Goal: Complete Application Form: Complete application form

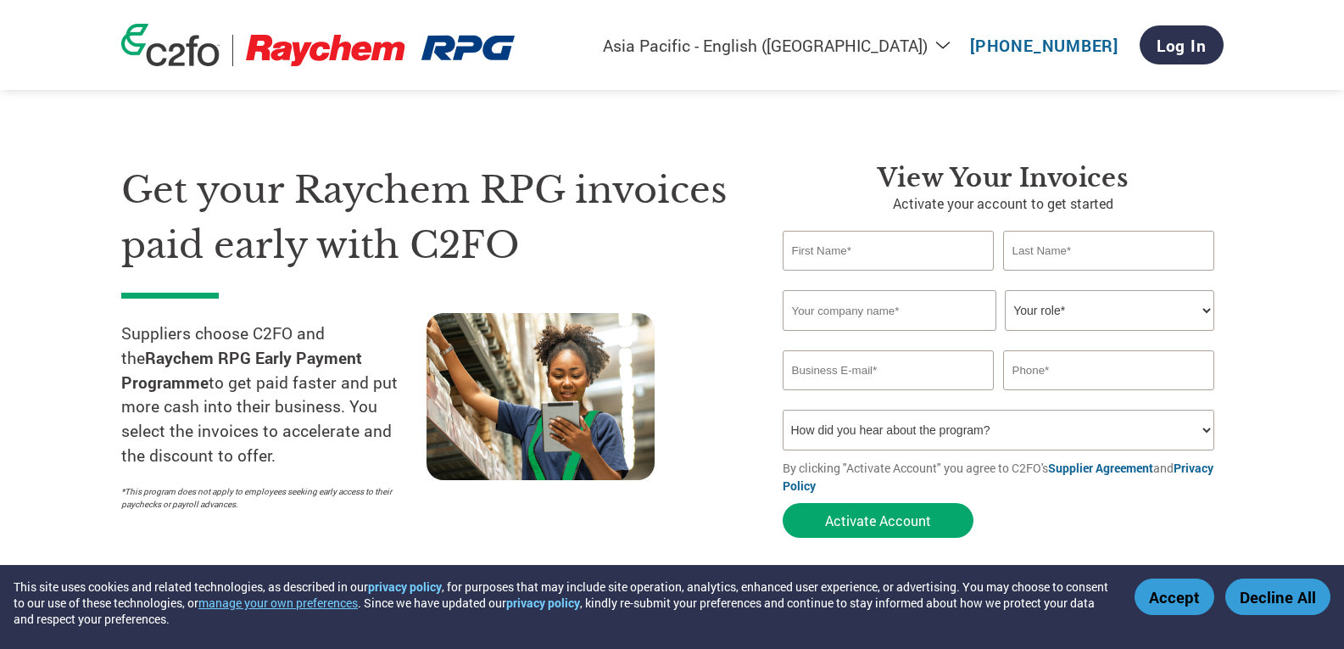
select select "en-IN"
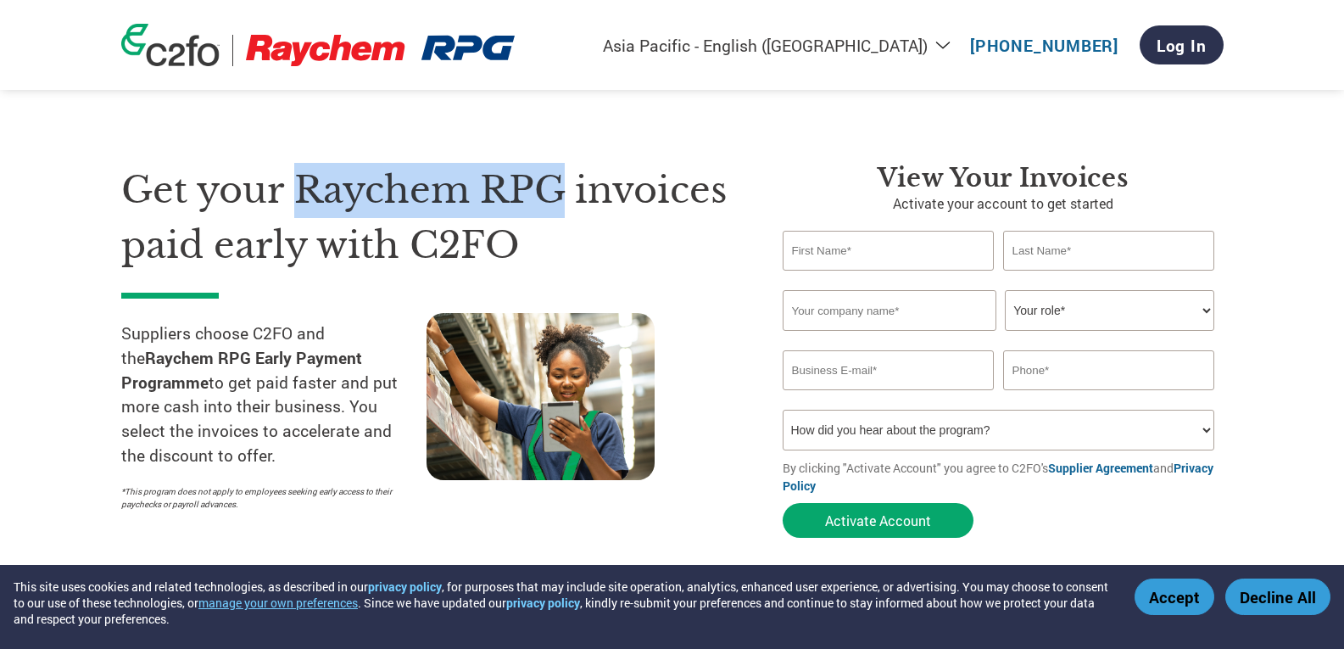
drag, startPoint x: 291, startPoint y: 189, endPoint x: 569, endPoint y: 192, distance: 278.2
click at [569, 192] on h1 "Get your Raychem RPG invoices paid early with C2FO" at bounding box center [426, 217] width 611 height 109
copy h1 "Raychem RPG"
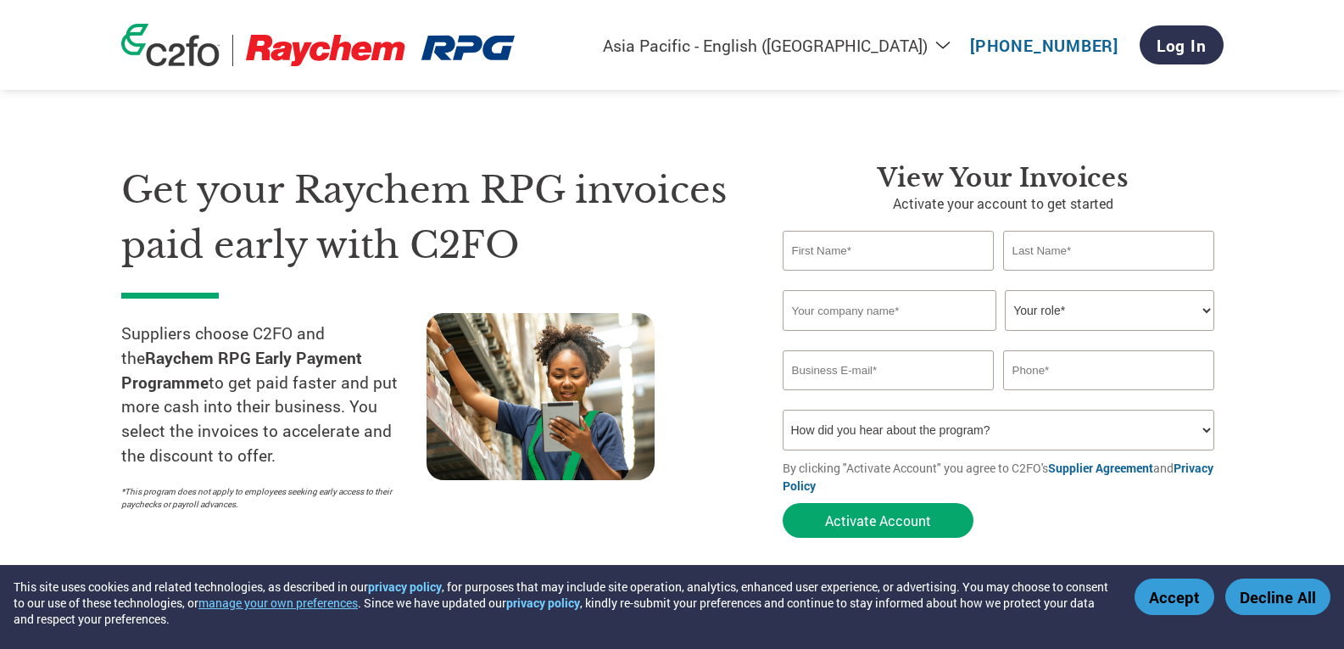
click at [843, 250] on input "text" at bounding box center [889, 251] width 212 height 40
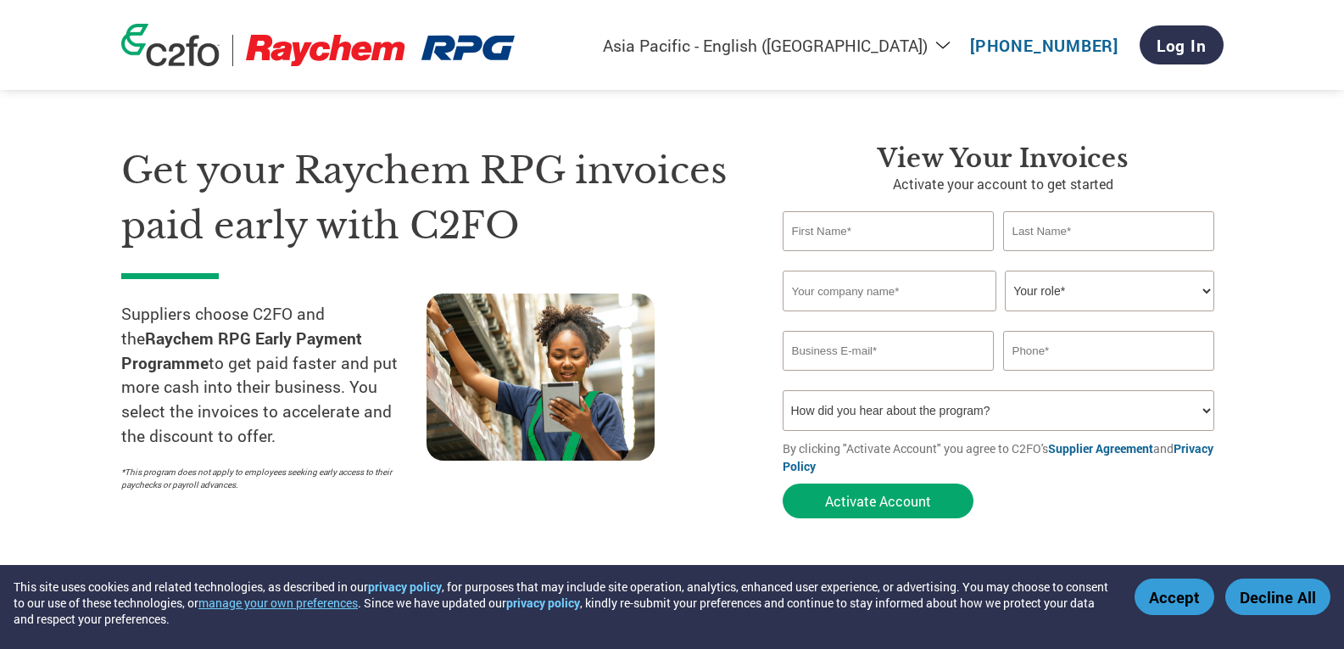
scroll to position [85, 0]
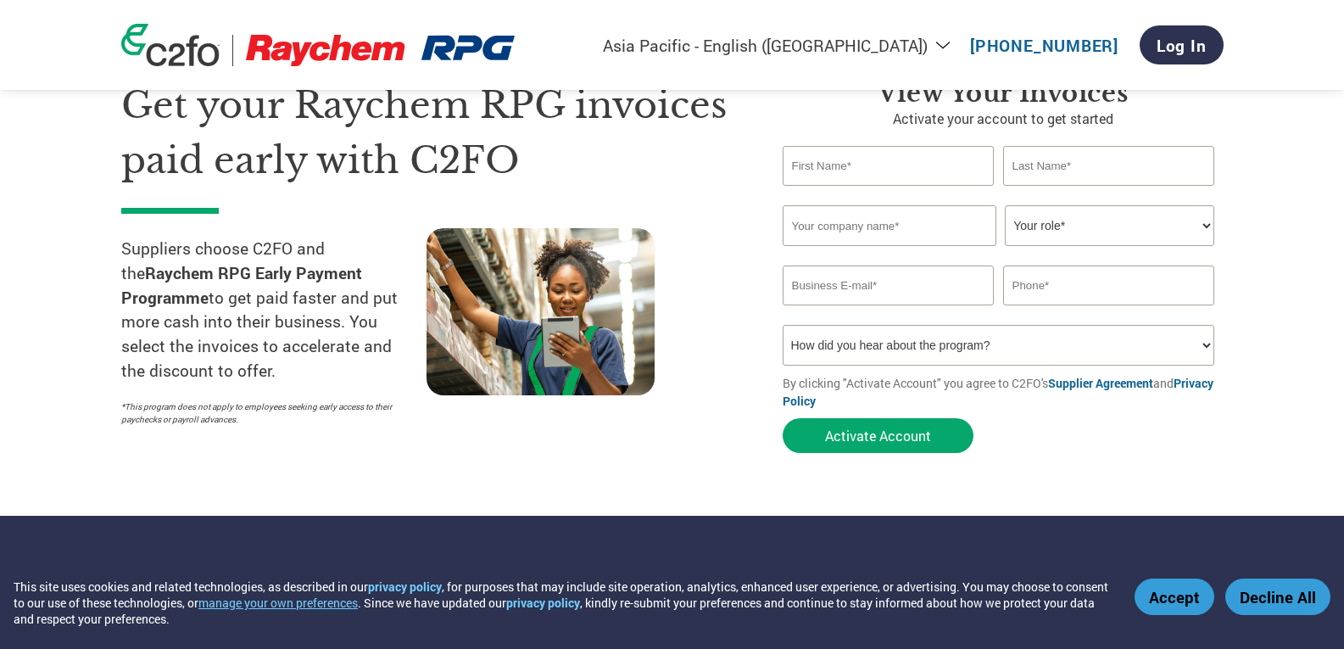
click at [867, 354] on select "How did you hear about the program? Received a letter Email Social Media Online…" at bounding box center [999, 345] width 432 height 41
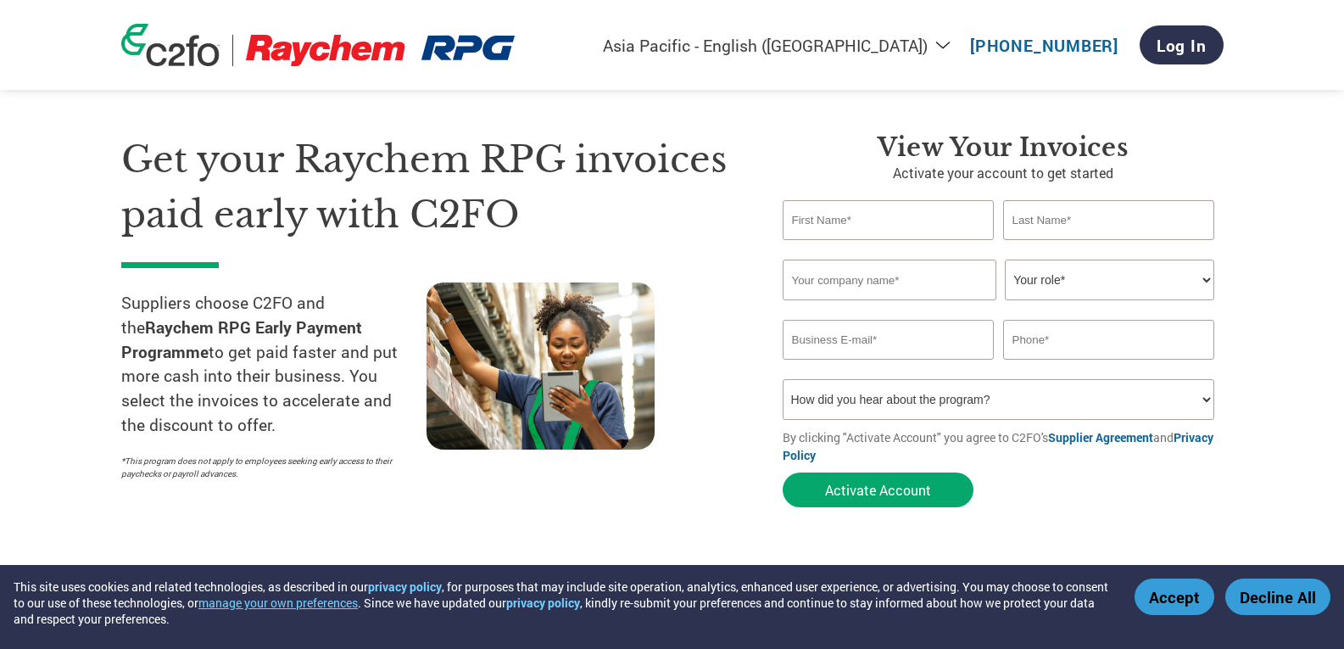
scroll to position [0, 0]
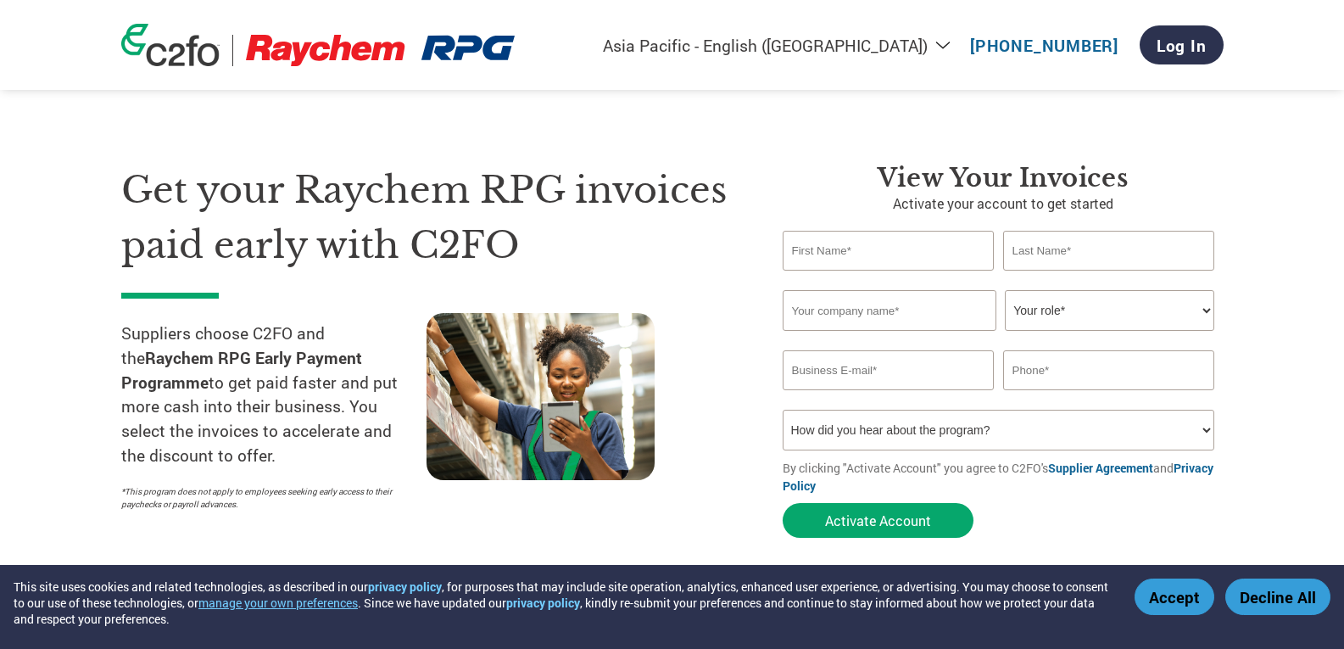
click at [839, 262] on input "text" at bounding box center [889, 251] width 212 height 40
click at [817, 245] on input "text" at bounding box center [889, 251] width 212 height 40
type input "[PERSON_NAME]"
click at [936, 323] on input "text" at bounding box center [890, 310] width 214 height 41
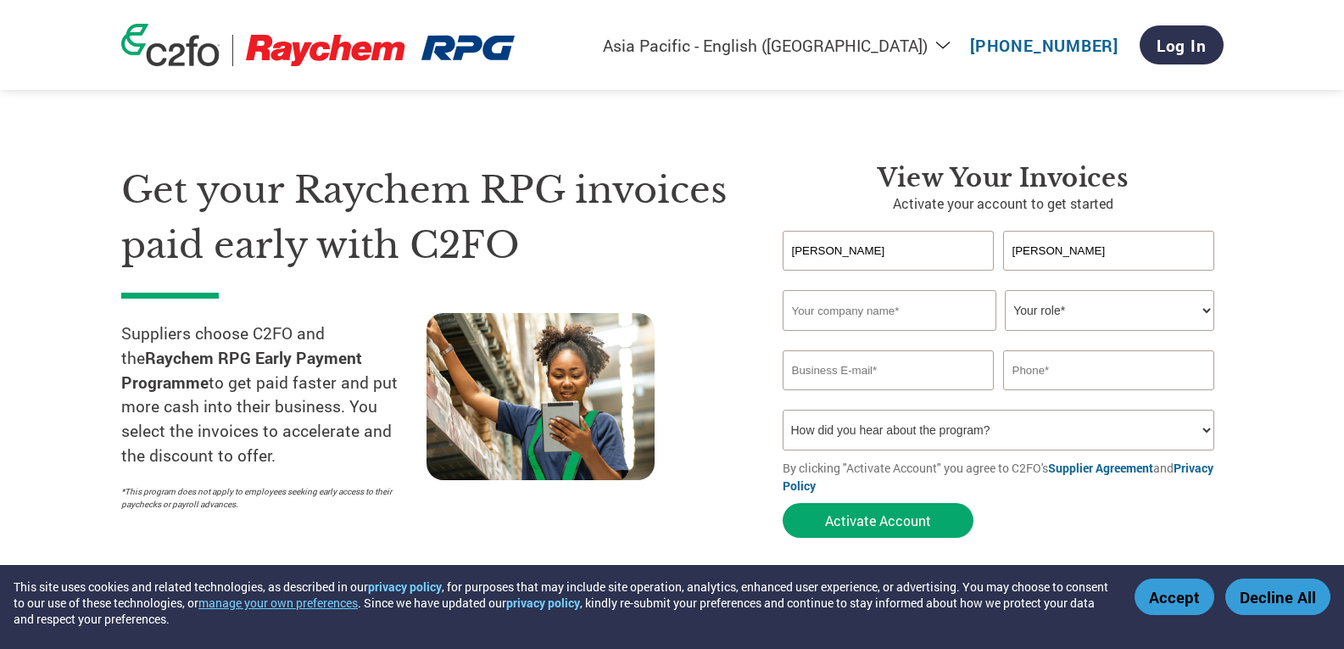
paste input "Rainmaker Online Training Solutions Private Limited"
type input "Rainmaker Online Training Solutions Private Limited"
click at [1094, 317] on select "Your role* CFO Controller Credit Manager Finance Director Treasurer CEO Preside…" at bounding box center [1109, 310] width 209 height 41
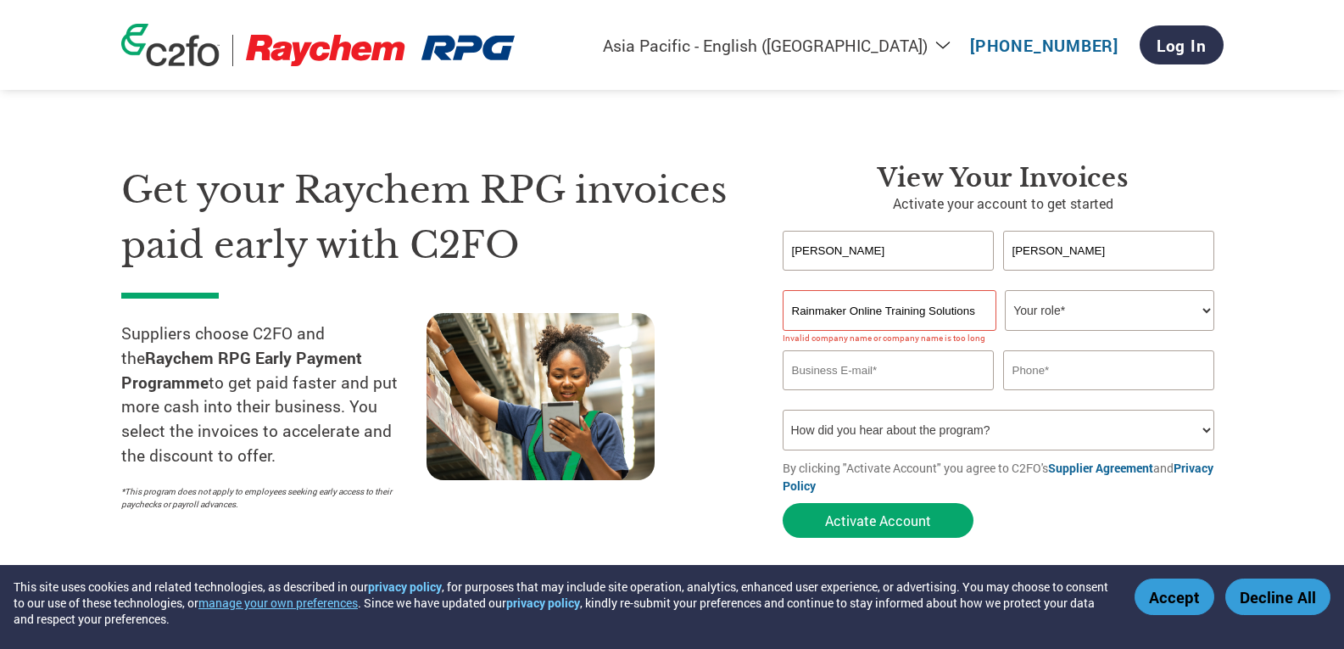
select select "ACCOUNTS_RECEIVABLE"
click at [1005, 290] on select "Your role* CFO Controller Credit Manager Finance Director Treasurer CEO Preside…" at bounding box center [1109, 310] width 209 height 41
click at [897, 378] on input "email" at bounding box center [889, 370] width 212 height 40
click at [883, 384] on input "email" at bounding box center [889, 370] width 212 height 40
paste input "[EMAIL_ADDRESS][DOMAIN_NAME]"
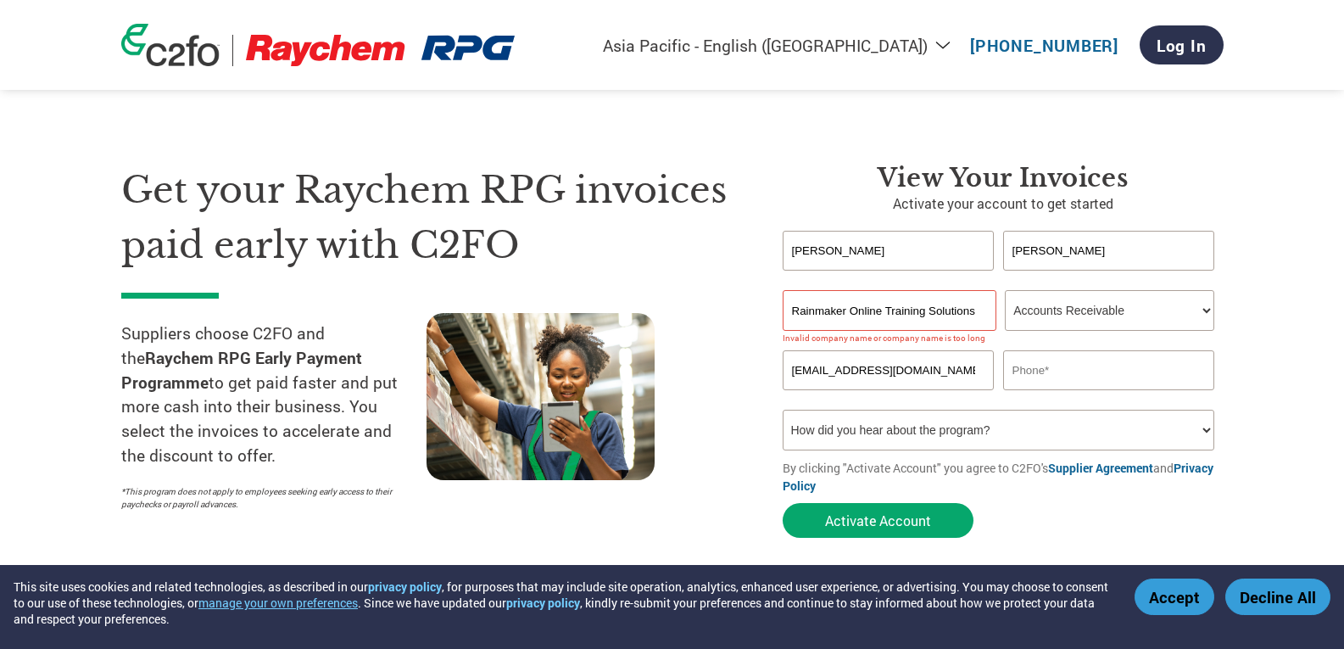
type input "[EMAIL_ADDRESS][DOMAIN_NAME]"
click at [1068, 377] on input "text" at bounding box center [1109, 370] width 212 height 40
paste input "9029000180"
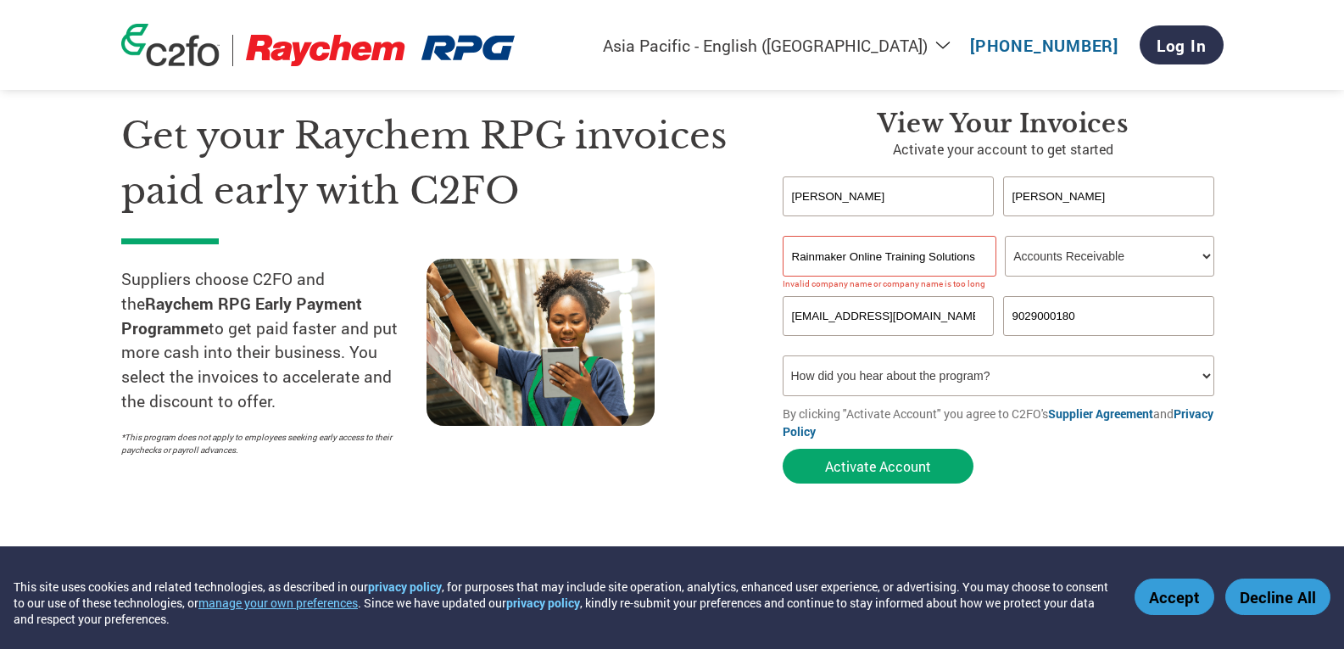
scroll to position [85, 0]
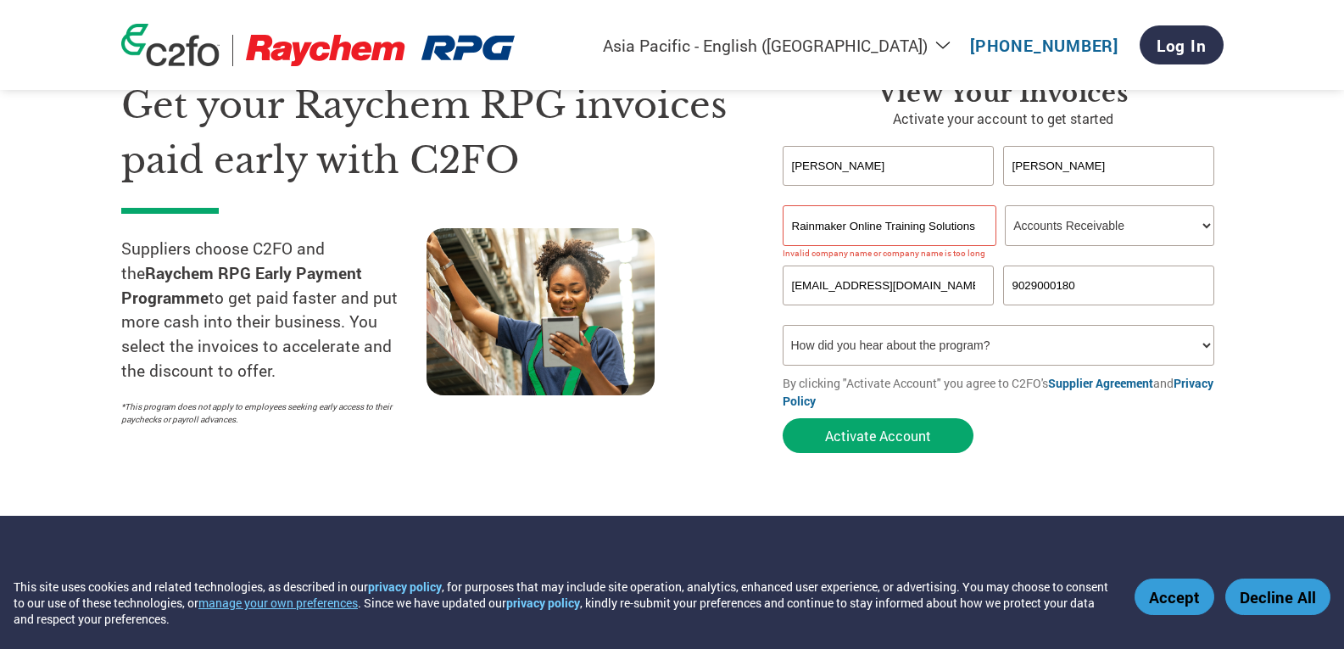
type input "9029000180"
click at [928, 338] on select "How did you hear about the program? Received a letter Email Social Media Online…" at bounding box center [999, 345] width 432 height 41
select select "Email"
click at [783, 325] on select "How did you hear about the program? Received a letter Email Social Media Online…" at bounding box center [999, 345] width 432 height 41
click at [868, 441] on button "Activate Account" at bounding box center [878, 435] width 191 height 35
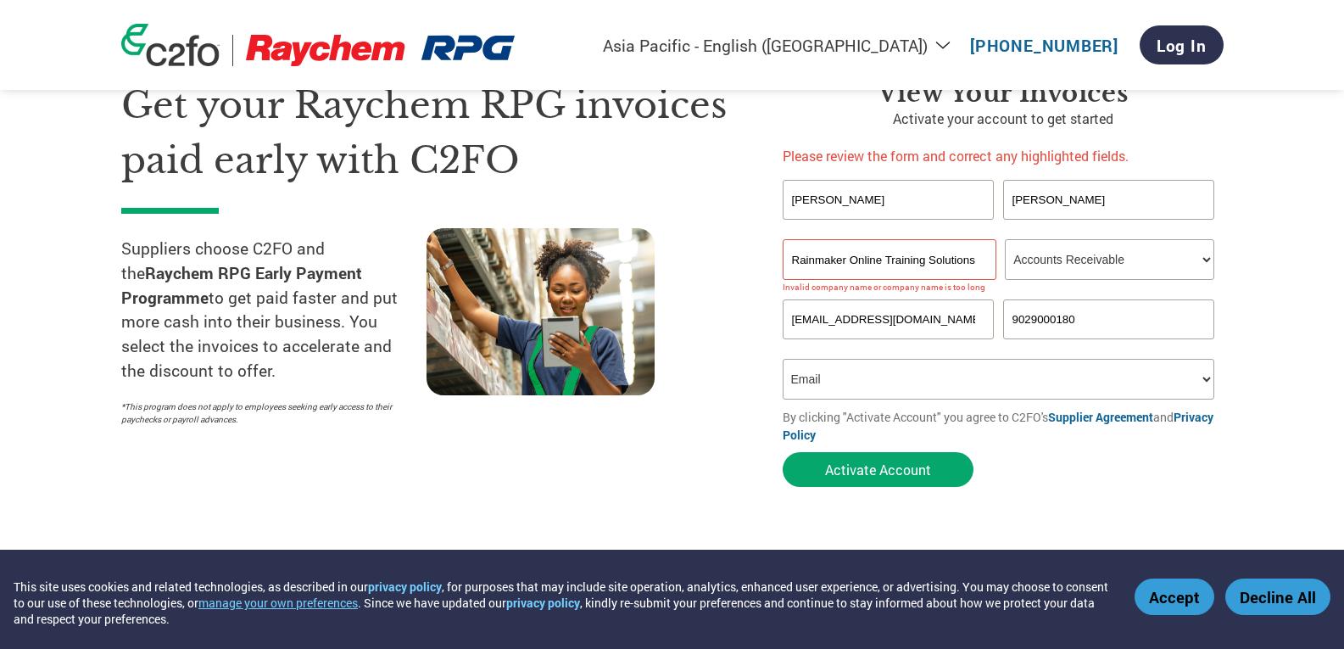
click at [827, 259] on input "Rainmaker Online Training Solutions Private Limited" at bounding box center [890, 259] width 214 height 41
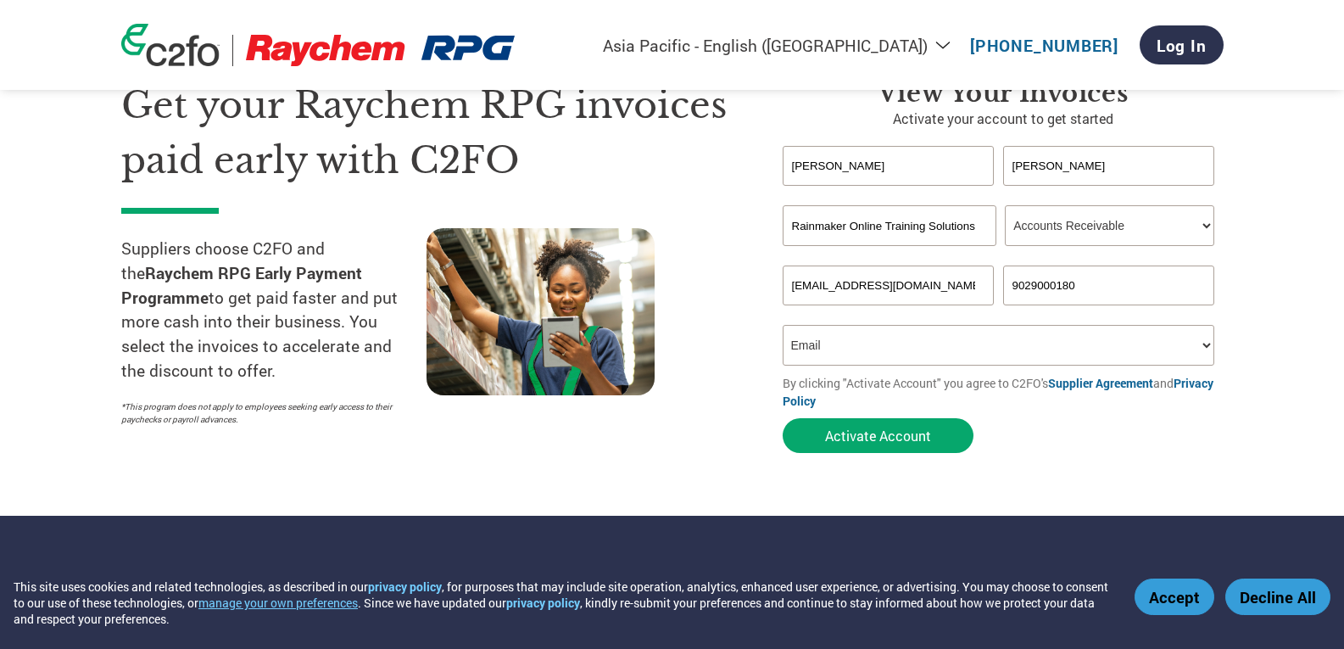
scroll to position [0, 0]
type input "Rainmaker Online Training"
click at [893, 427] on button "Activate Account" at bounding box center [878, 435] width 191 height 35
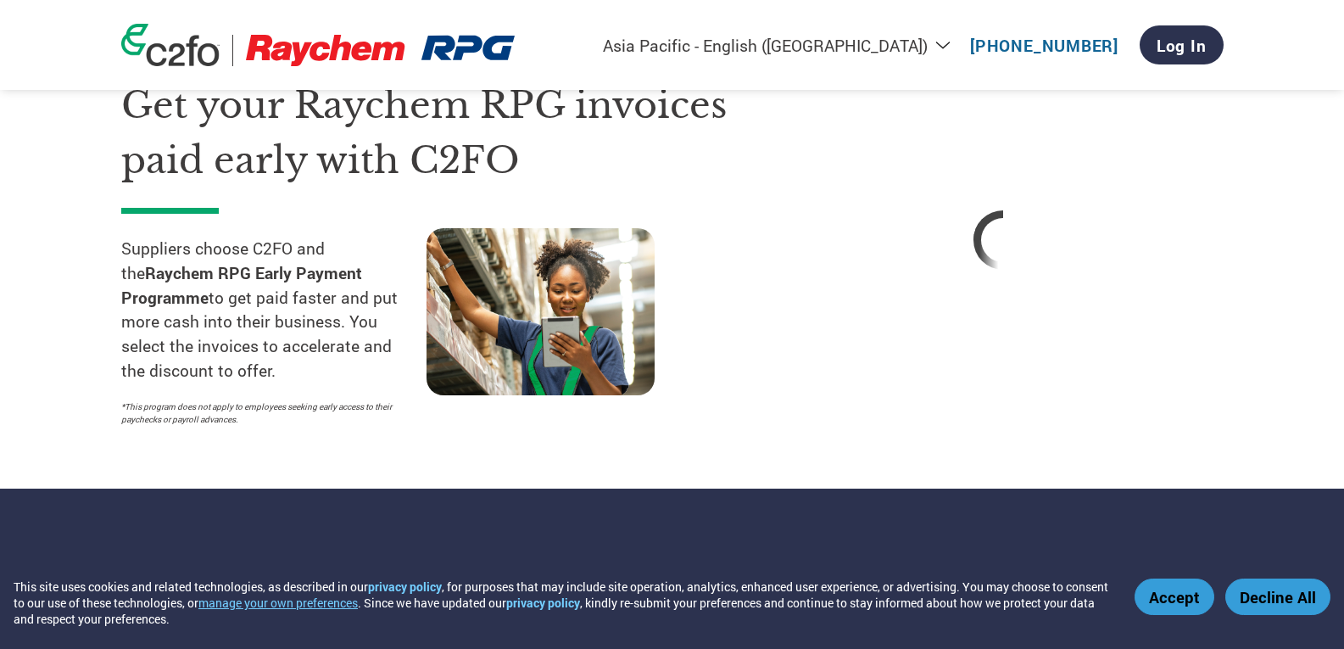
select select "en-IN"
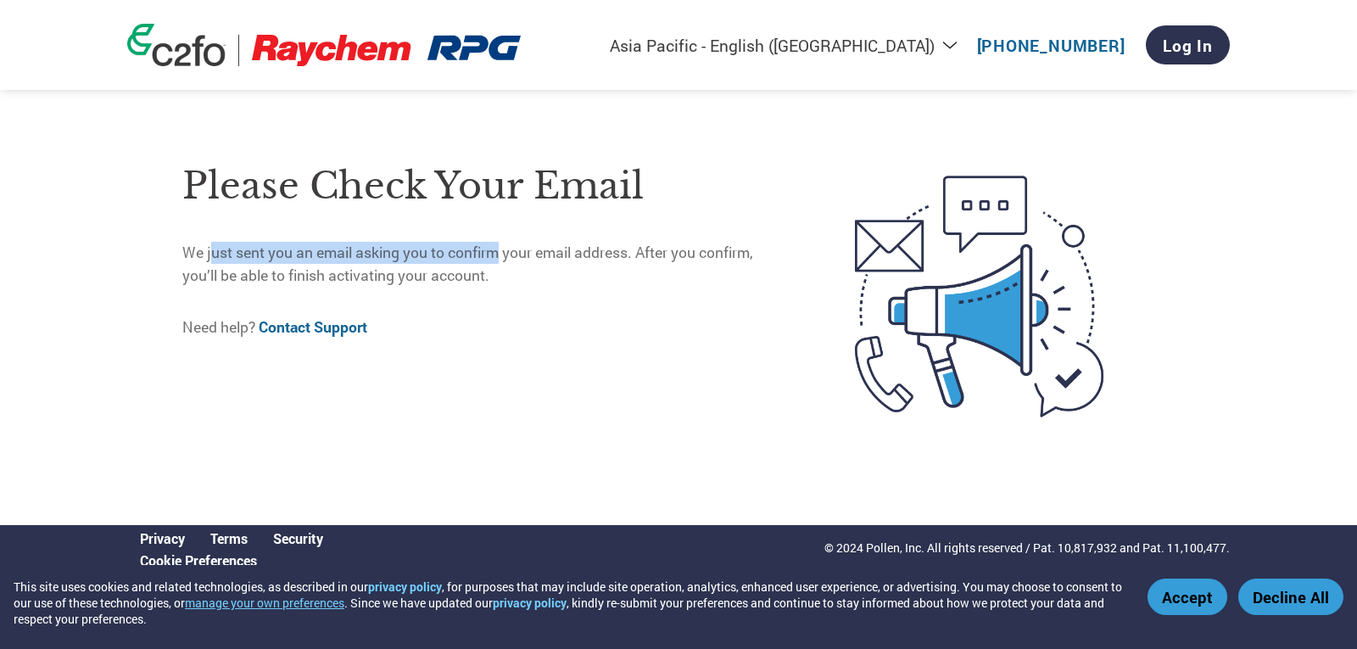
drag, startPoint x: 206, startPoint y: 250, endPoint x: 488, endPoint y: 260, distance: 282.6
click at [488, 260] on p "We just sent you an email asking you to confirm your email address. After you c…" at bounding box center [482, 264] width 601 height 45
click at [524, 337] on p "Need help? Contact Support" at bounding box center [482, 327] width 601 height 22
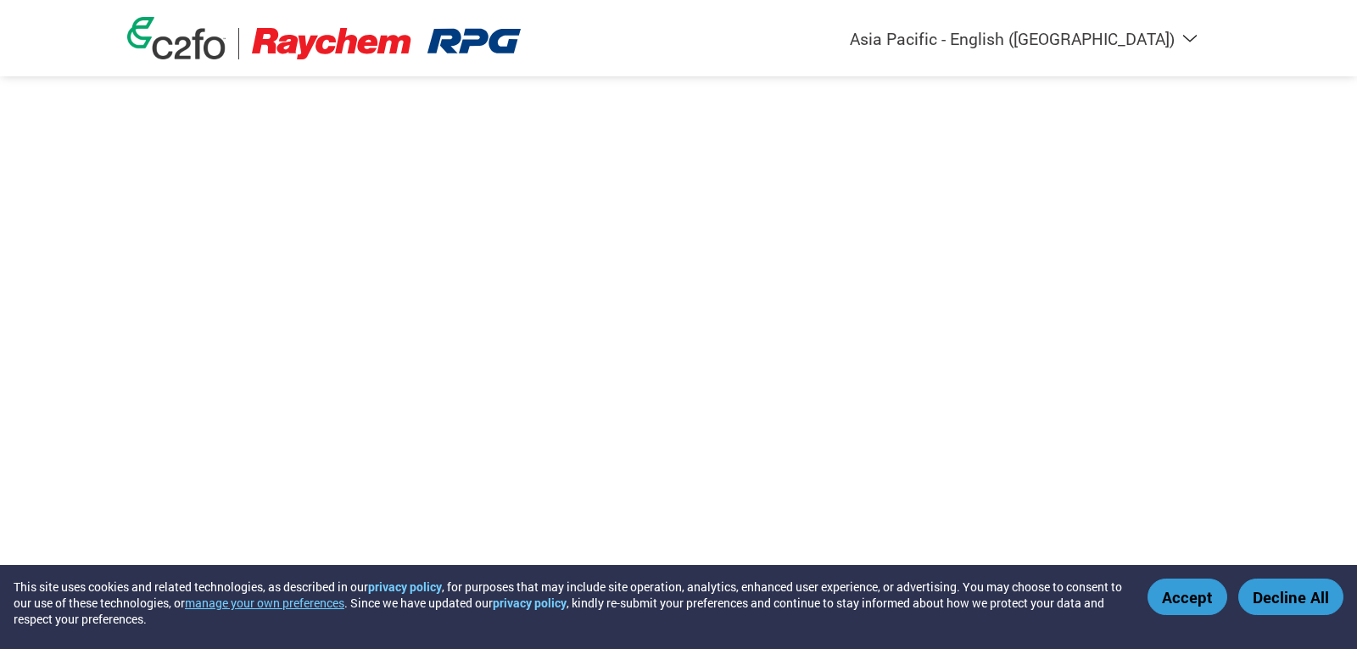
select select "en-IN"
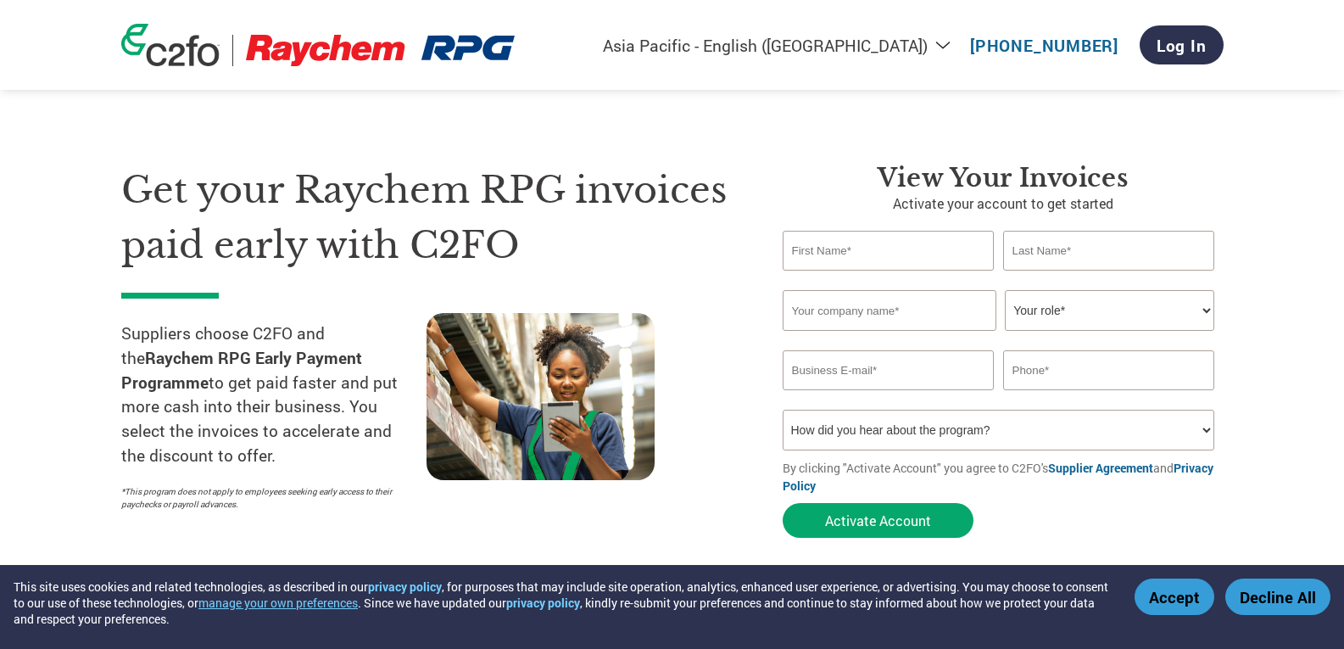
select select "en-IN"
type input "[PERSON_NAME]"
click at [1117, 237] on input "text" at bounding box center [1109, 251] width 212 height 40
type input "[PERSON_NAME]"
click at [920, 295] on input "text" at bounding box center [890, 310] width 214 height 41
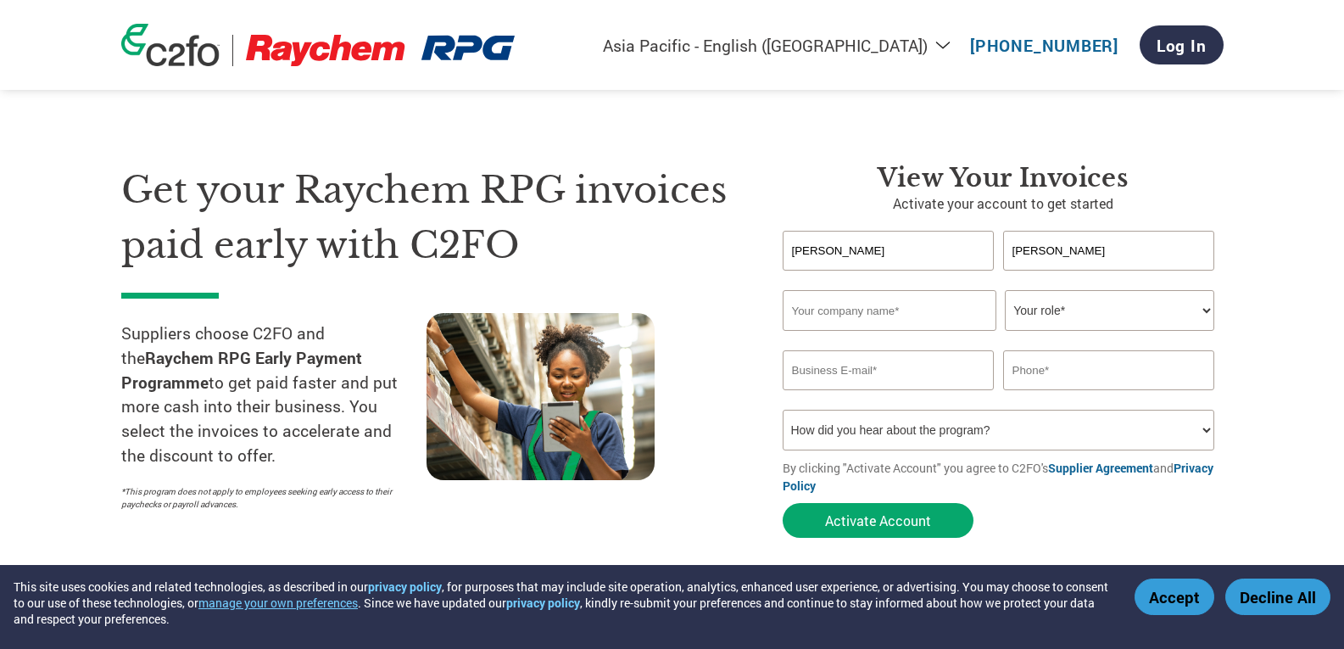
type input "Rainmaker Online Training Solutions Private Limited"
click at [855, 318] on input "Rainmaker Online Training Solutions Private Limited" at bounding box center [890, 310] width 214 height 41
click at [1113, 326] on select "Your role* CFO Controller Credit Manager Finance Director Treasurer CEO Preside…" at bounding box center [1109, 310] width 209 height 41
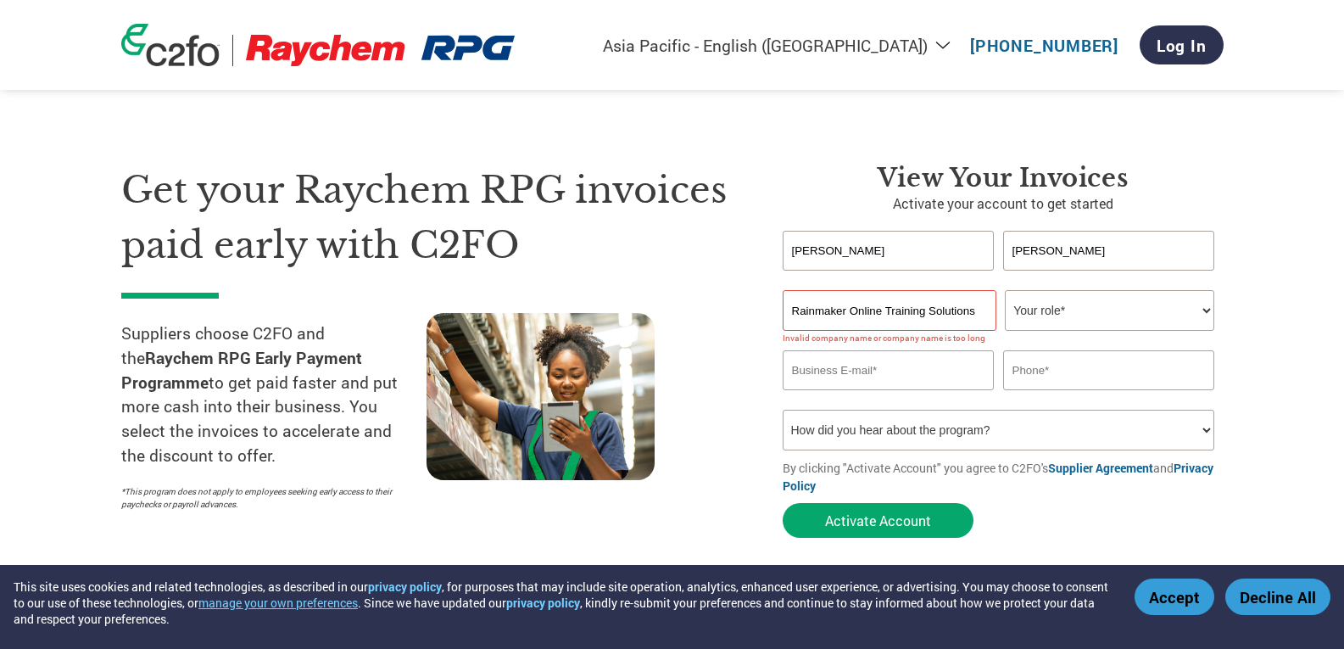
select select "ACCOUNTS_RECEIVABLE"
click at [1005, 290] on select "Your role* CFO Controller Credit Manager Finance Director Treasurer CEO Preside…" at bounding box center [1109, 310] width 209 height 41
click at [833, 369] on input "email" at bounding box center [889, 370] width 212 height 40
type input "[EMAIL_ADDRESS][DOMAIN_NAME]"
click at [1043, 366] on input "text" at bounding box center [1109, 370] width 212 height 40
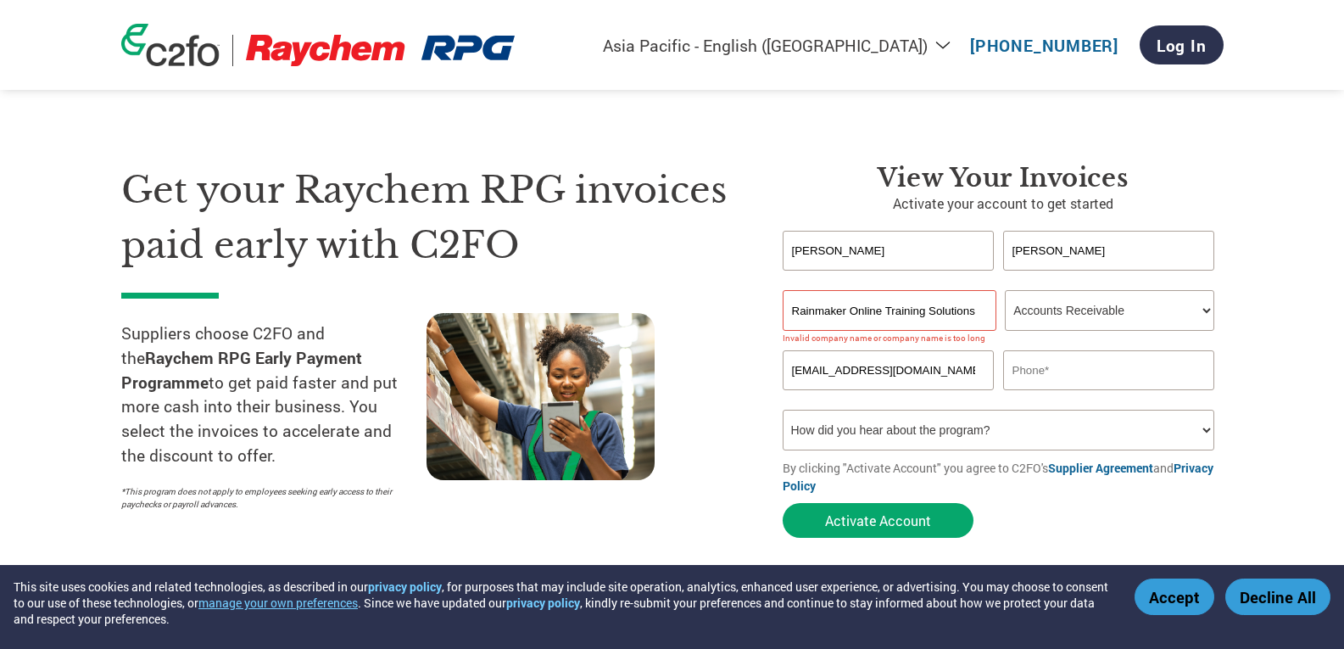
type input "9029000180"
click at [912, 416] on select "How did you hear about the program? Received a letter Email Social Media Online…" at bounding box center [999, 430] width 432 height 41
select select "Email"
click at [783, 410] on select "How did you hear about the program? Received a letter Email Social Media Online…" at bounding box center [999, 430] width 432 height 41
drag, startPoint x: 836, startPoint y: 308, endPoint x: 947, endPoint y: 281, distance: 114.4
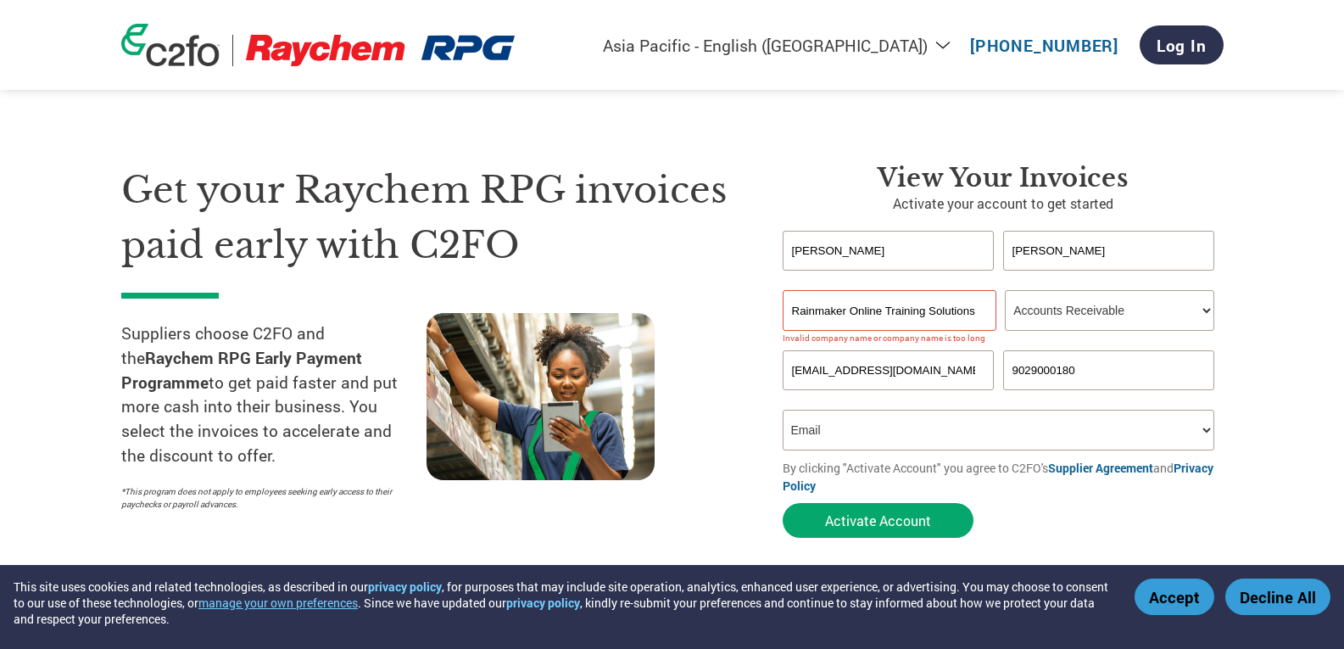
click at [836, 308] on input "Rainmaker Online Training Solutions Private Limited" at bounding box center [890, 310] width 214 height 41
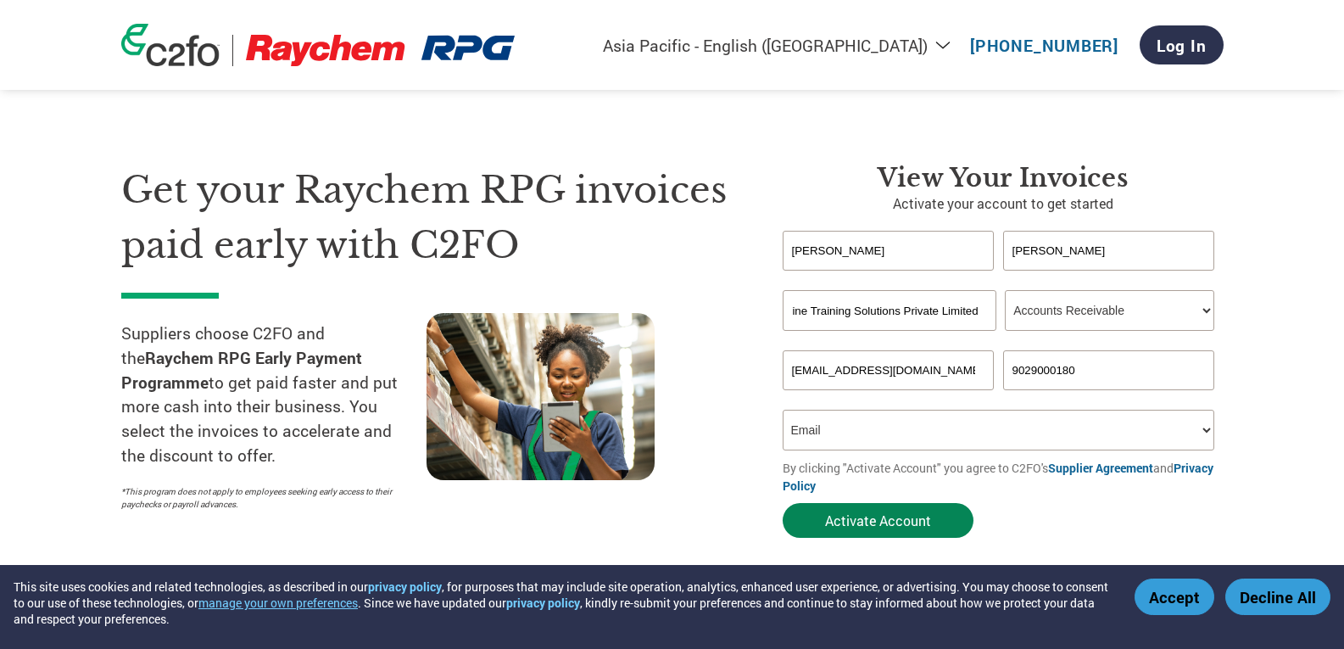
click at [886, 520] on button "Activate Account" at bounding box center [878, 520] width 191 height 35
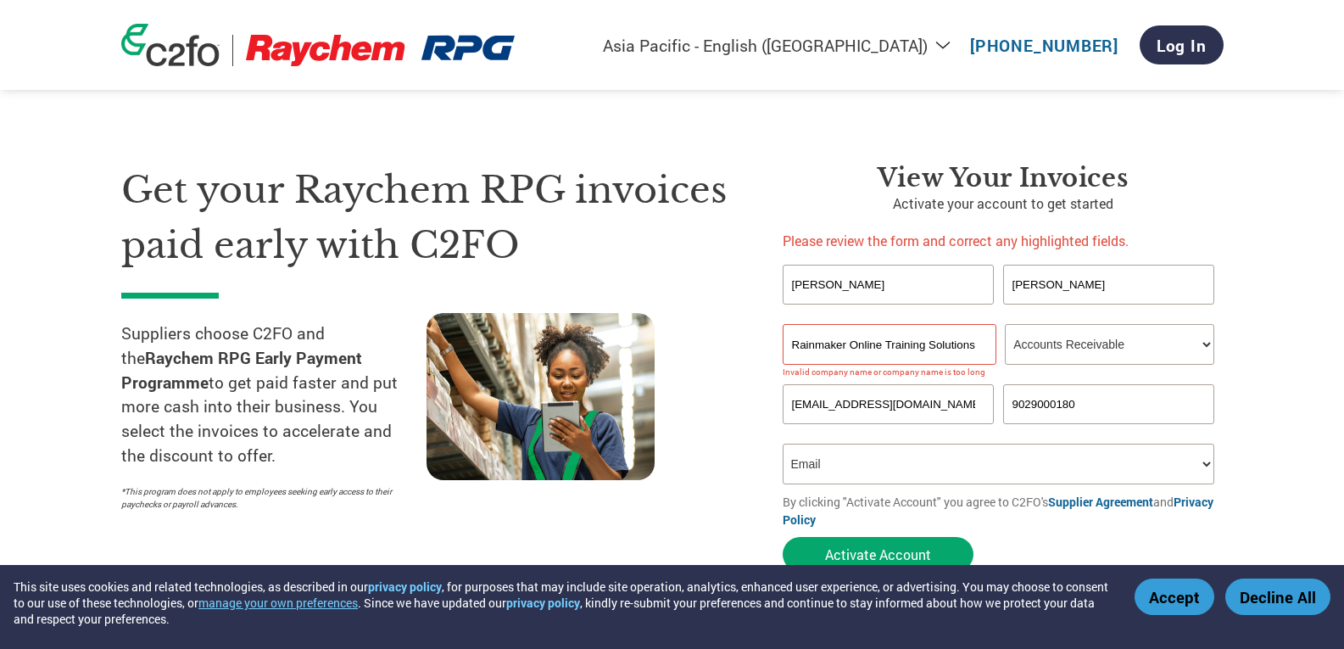
click at [863, 353] on input "Rainmaker Online Training Solutions Private Limited" at bounding box center [890, 344] width 214 height 41
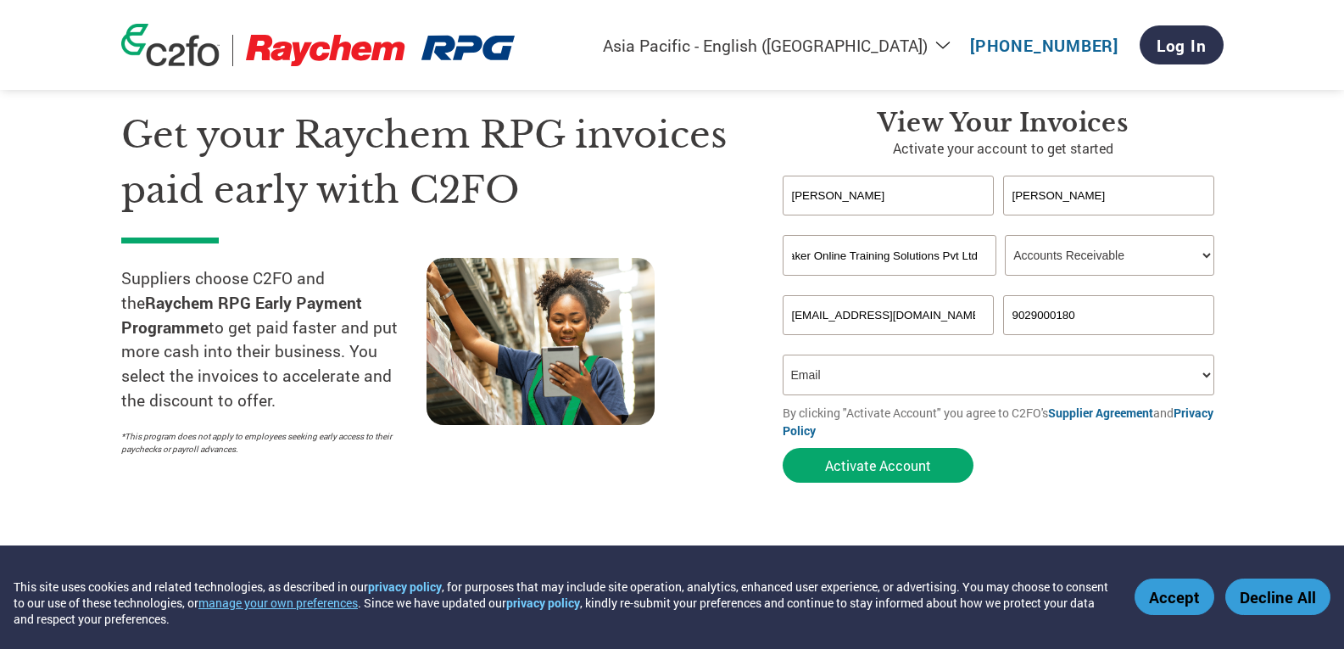
scroll to position [85, 0]
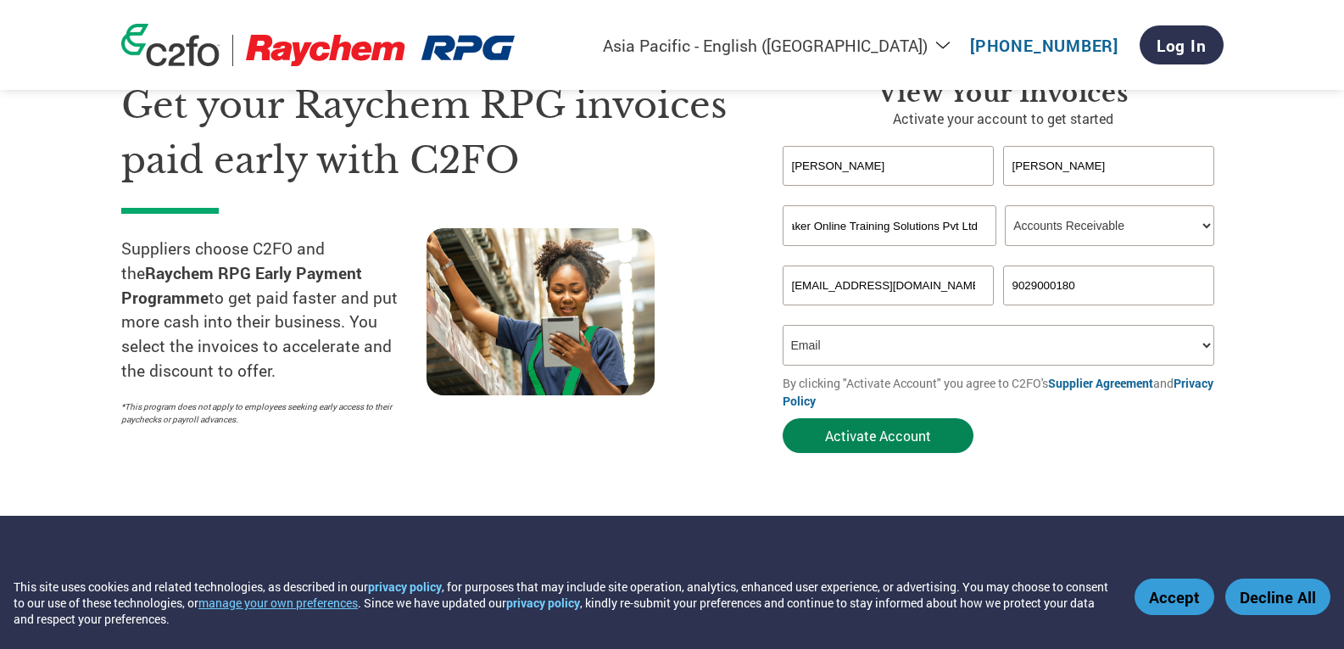
click at [873, 441] on button "Activate Account" at bounding box center [878, 435] width 191 height 35
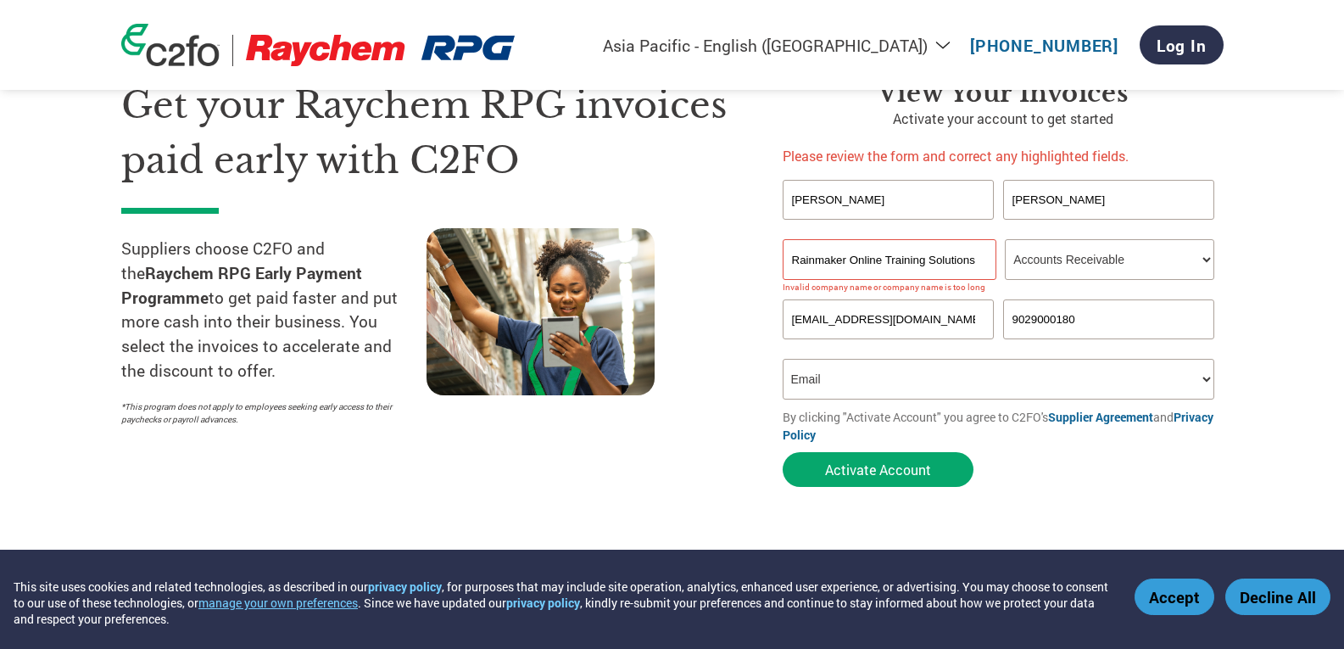
click at [857, 260] on input "Rainmaker Online Training Solutions Pvt Ltd" at bounding box center [890, 259] width 214 height 41
drag, startPoint x: 977, startPoint y: 268, endPoint x: 1025, endPoint y: 243, distance: 54.2
click at [978, 268] on input "Rainmaker Online Training Solutions Pvt Ltd" at bounding box center [890, 259] width 214 height 41
click at [982, 256] on input "Rainmaker Online Training Solutions Pvt Ltd" at bounding box center [890, 259] width 214 height 41
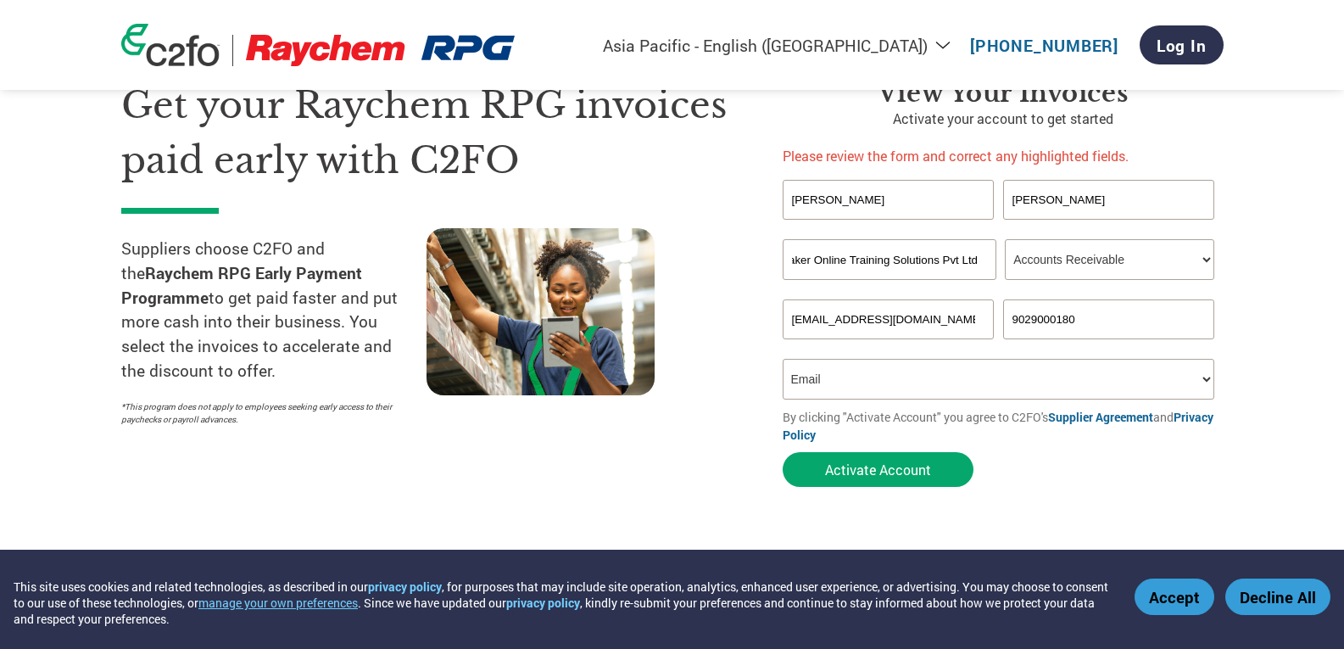
click at [955, 262] on input "Rainmaker Online Training Solutions Pvt Ltd" at bounding box center [890, 259] width 214 height 41
click at [954, 254] on input "Rainmaker Online Training Solutions Pvt Ltd" at bounding box center [890, 259] width 214 height 41
click at [974, 254] on input "Rainmaker Online Training Solutions Pvt Ltd" at bounding box center [890, 259] width 214 height 41
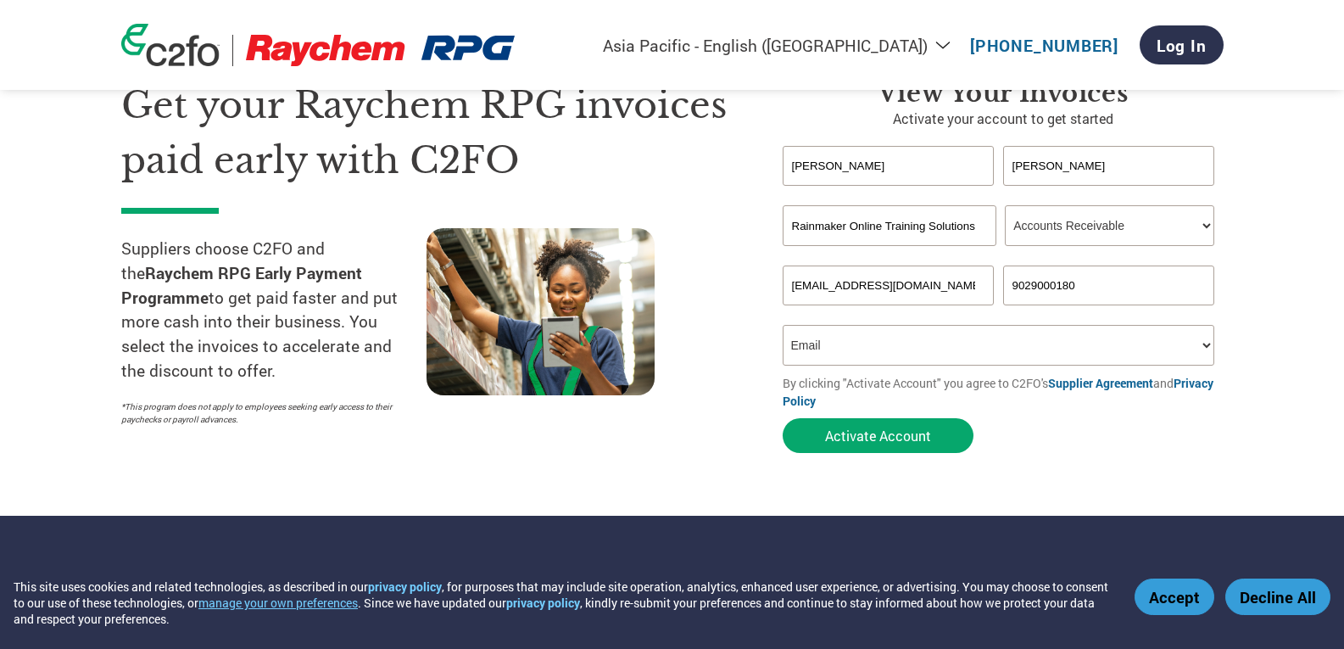
scroll to position [0, 3]
type input "Rainmaker Online Training Solutions"
click at [899, 438] on button "Activate Account" at bounding box center [878, 435] width 191 height 35
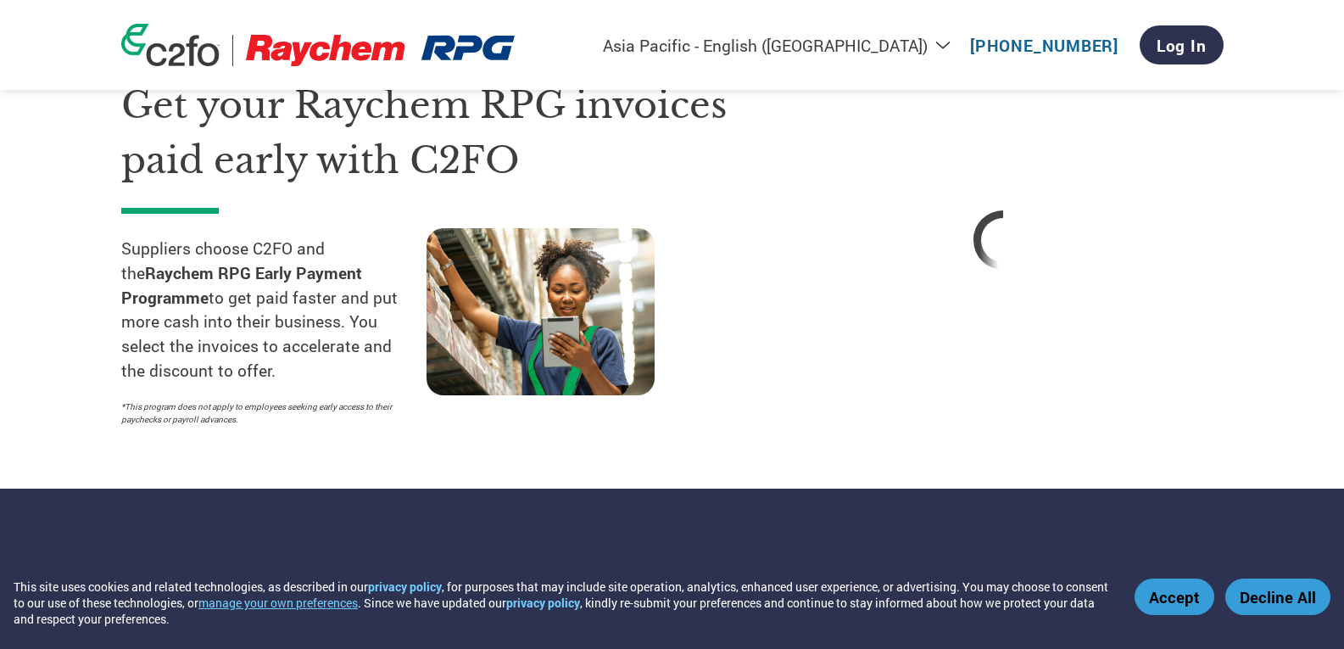
select select "en-IN"
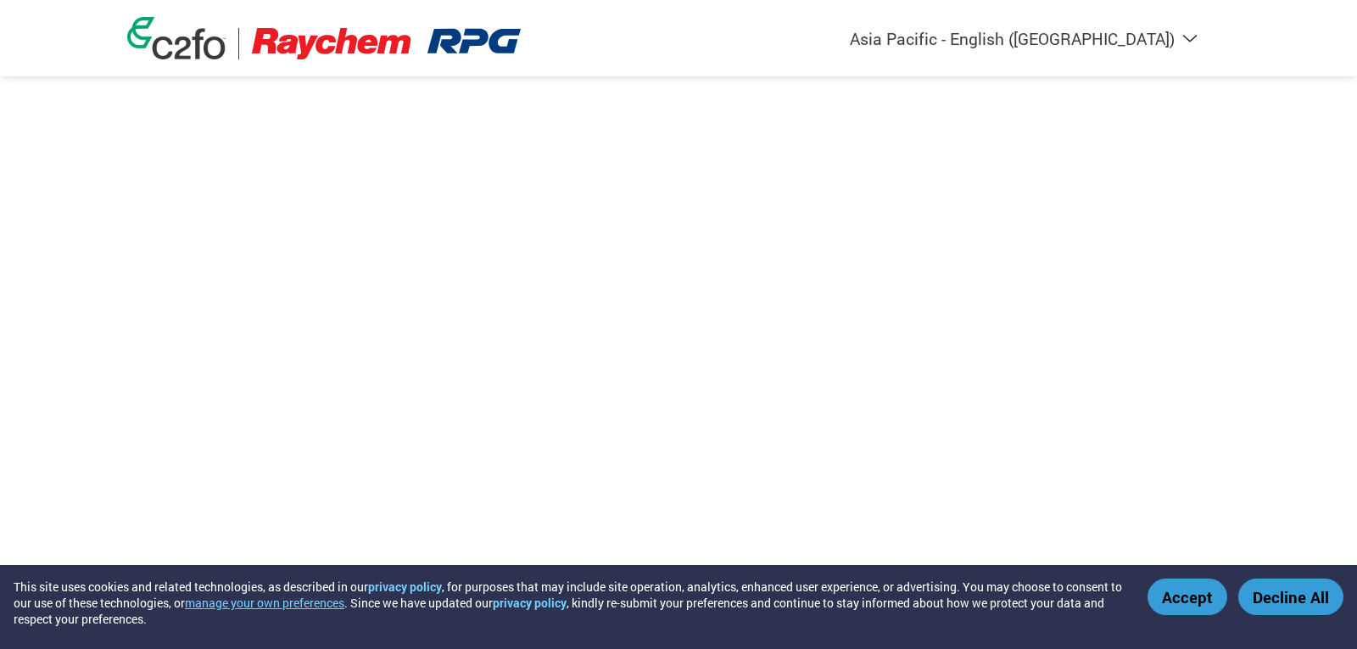
select select "en-IN"
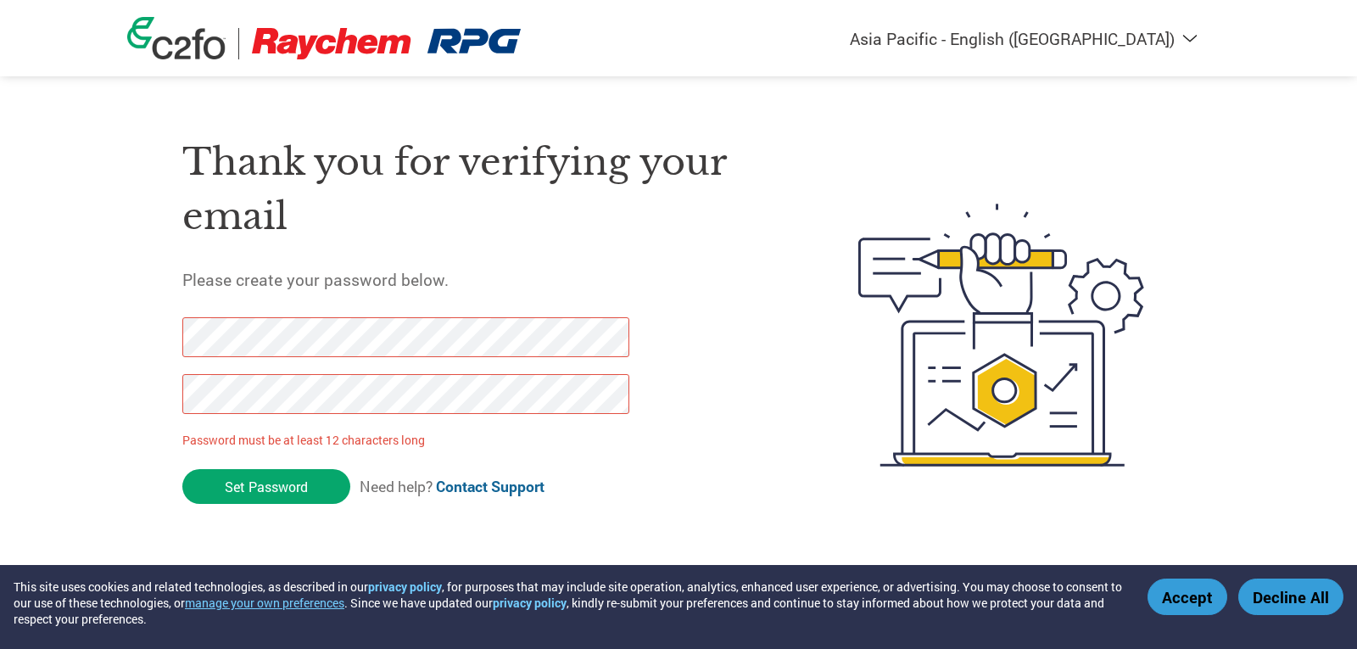
click at [77, 341] on div "Americas - English Américas - Español Américas - Português Amériques - Français…" at bounding box center [678, 267] width 1357 height 534
click at [246, 489] on input "Set Password" at bounding box center [266, 486] width 168 height 35
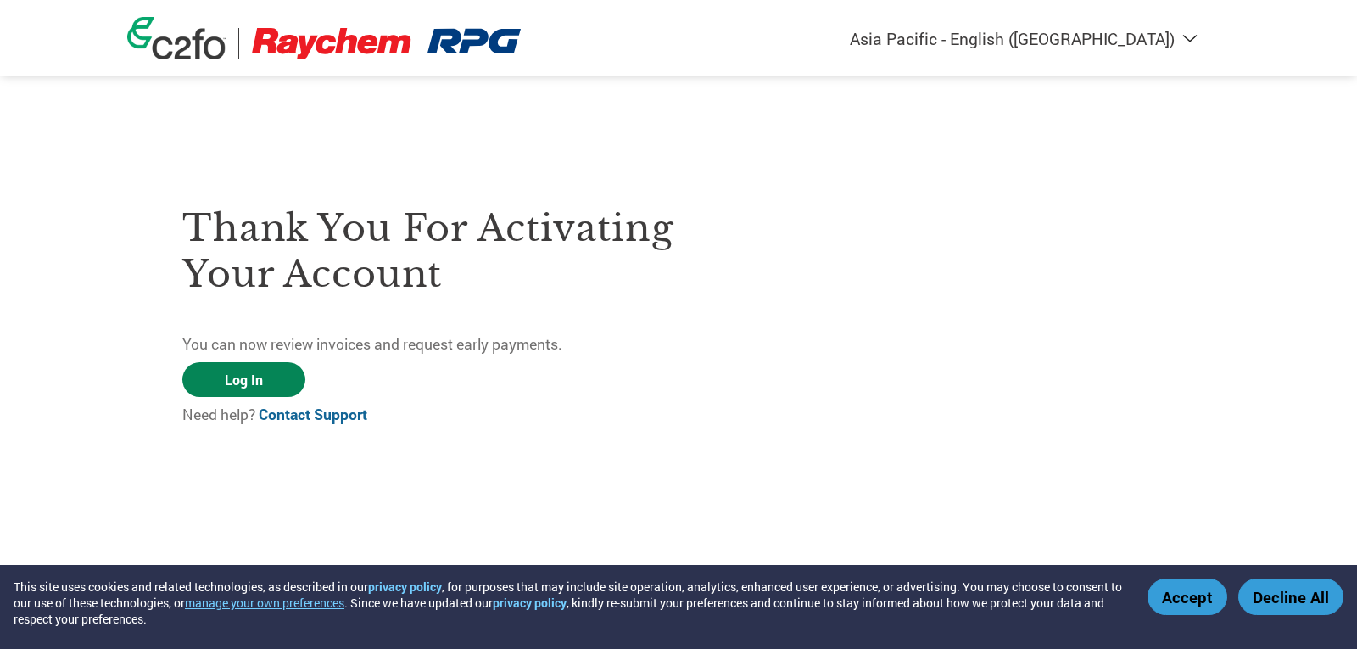
click at [217, 388] on link "Log In" at bounding box center [243, 379] width 123 height 35
